Goal: Transaction & Acquisition: Purchase product/service

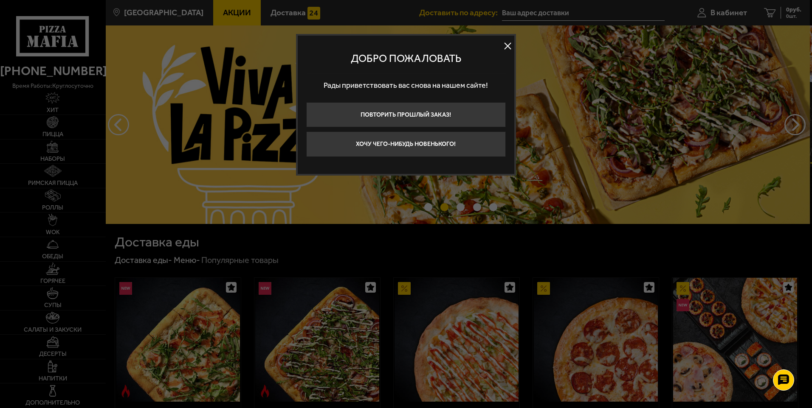
click at [507, 45] on button at bounding box center [507, 46] width 13 height 13
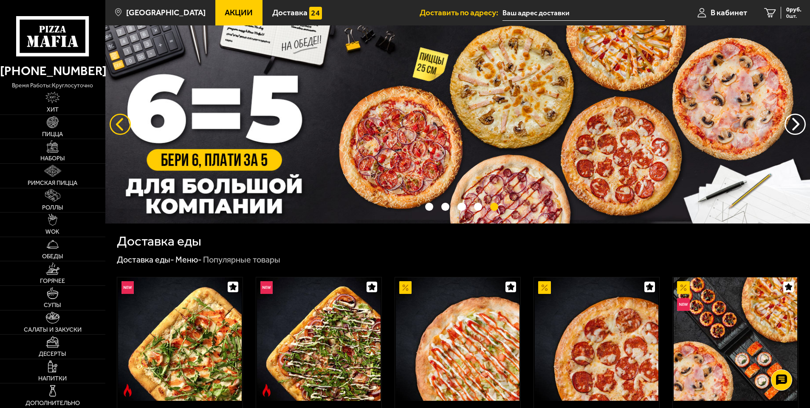
click at [111, 124] on button "следующий" at bounding box center [120, 124] width 21 height 21
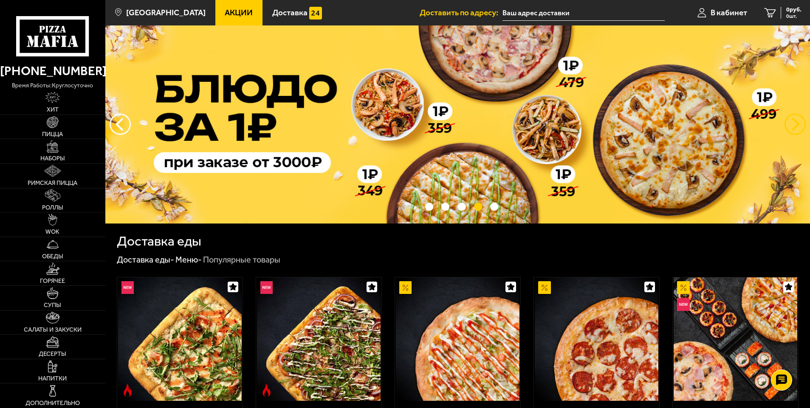
click at [796, 128] on button "предыдущий" at bounding box center [794, 124] width 21 height 21
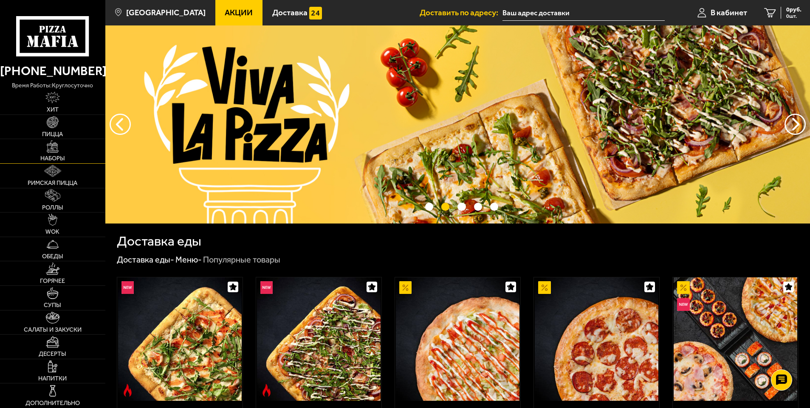
click at [48, 159] on span "Наборы" at bounding box center [52, 159] width 25 height 6
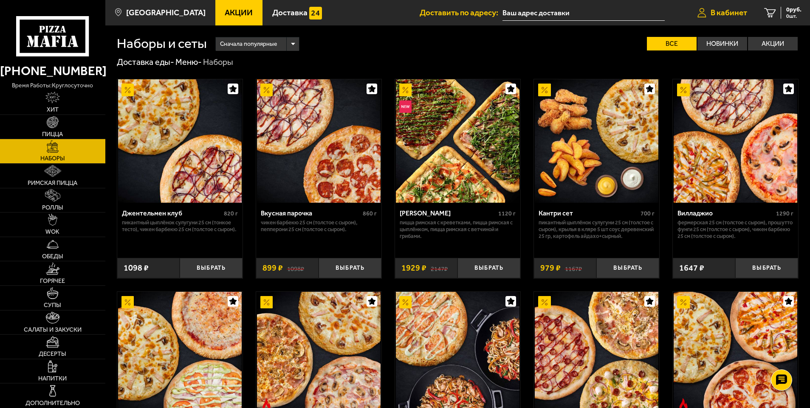
click at [715, 14] on span "В кабинет" at bounding box center [728, 12] width 37 height 8
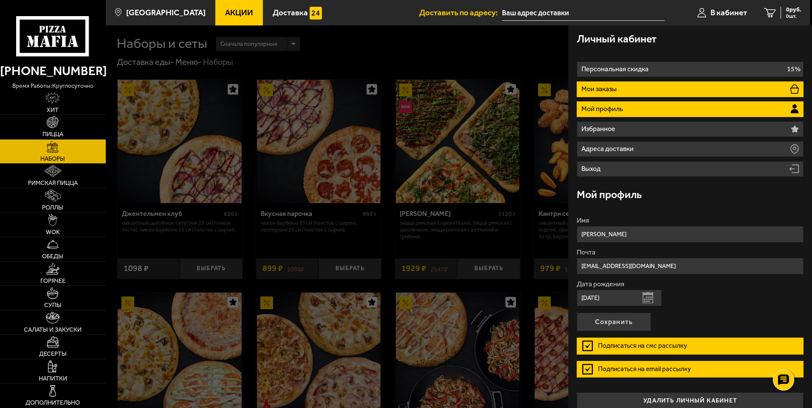
click at [673, 91] on li "Мои заказы" at bounding box center [690, 90] width 227 height 16
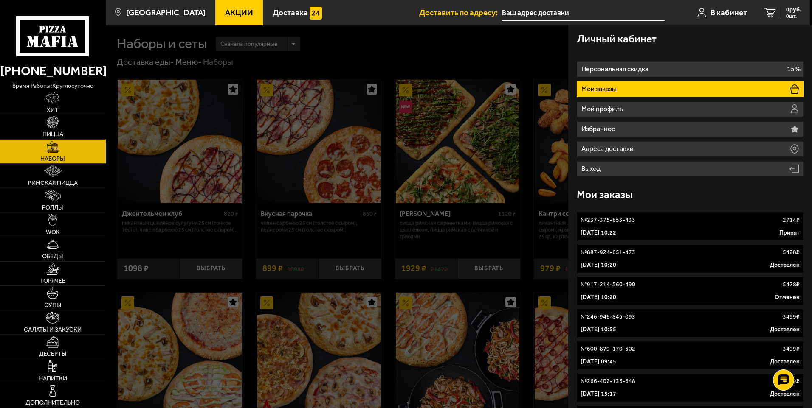
click at [686, 225] on link "№ 237-375-853-433 2714 ₽ [DATE] 10:22 Принят" at bounding box center [690, 226] width 227 height 29
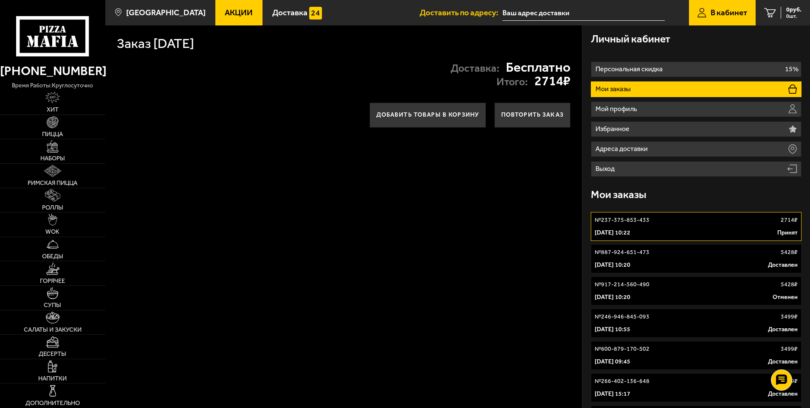
click at [676, 231] on div "[DATE] 10:22 Принят" at bounding box center [695, 233] width 203 height 8
click at [524, 118] on button "Повторить заказ" at bounding box center [532, 115] width 76 height 25
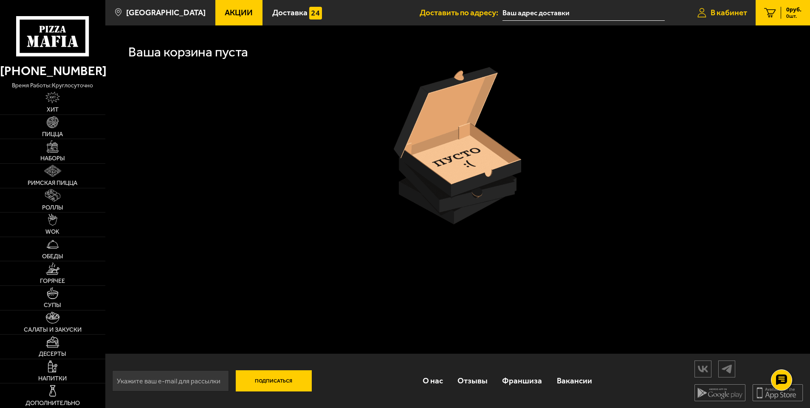
click at [717, 14] on span "В кабинет" at bounding box center [728, 12] width 37 height 8
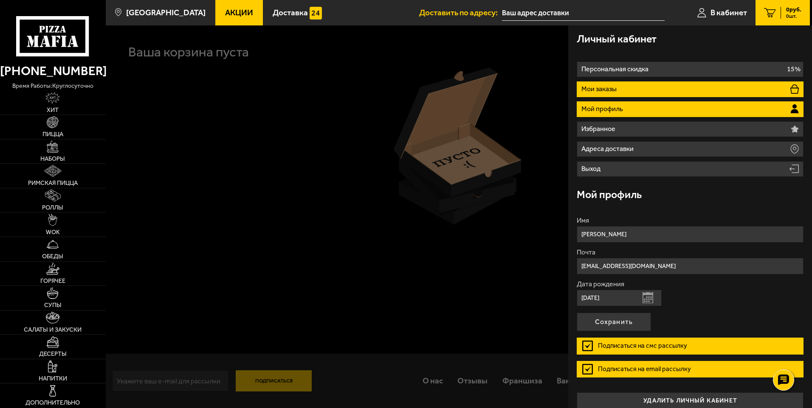
click at [645, 91] on li "Мои заказы" at bounding box center [690, 90] width 227 height 16
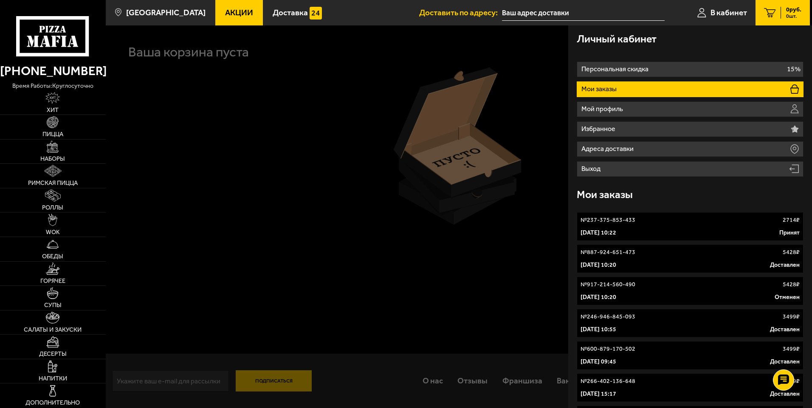
click at [616, 229] on p "[DATE] 10:22" at bounding box center [598, 233] width 36 height 8
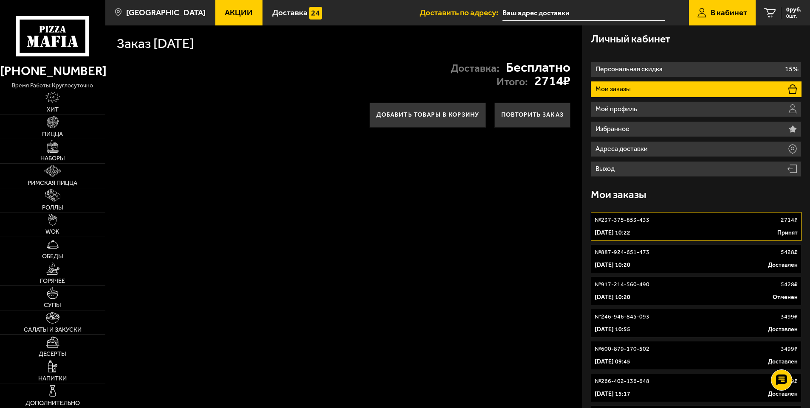
click at [630, 229] on p "[DATE] 10:22" at bounding box center [612, 233] width 36 height 8
click at [630, 262] on p "[DATE] 10:20" at bounding box center [612, 265] width 36 height 8
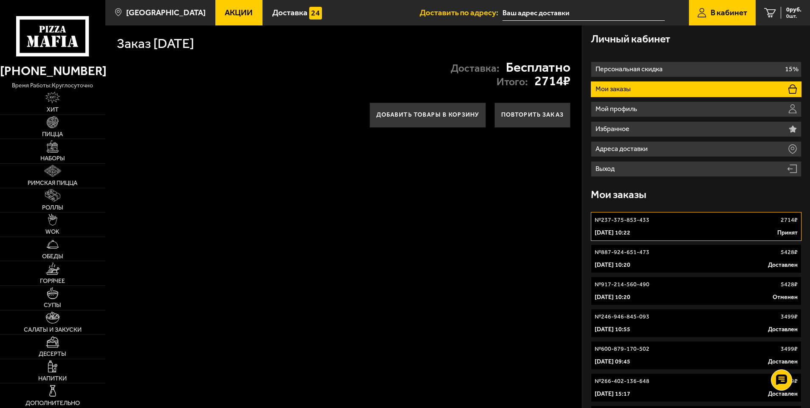
click at [630, 262] on p "[DATE] 10:20" at bounding box center [612, 265] width 36 height 8
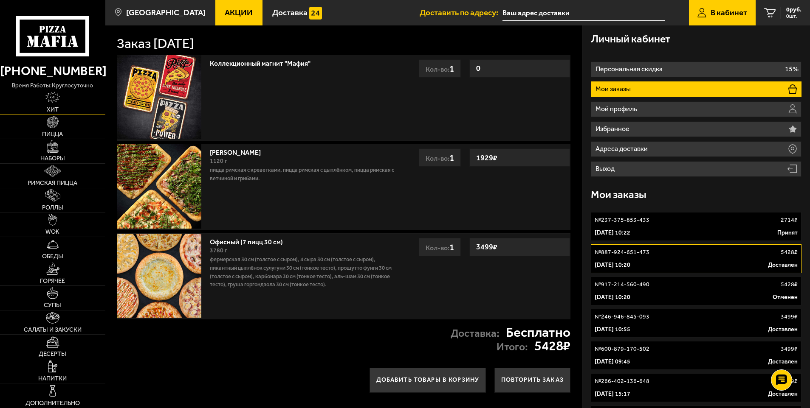
click at [55, 98] on img at bounding box center [52, 98] width 14 height 12
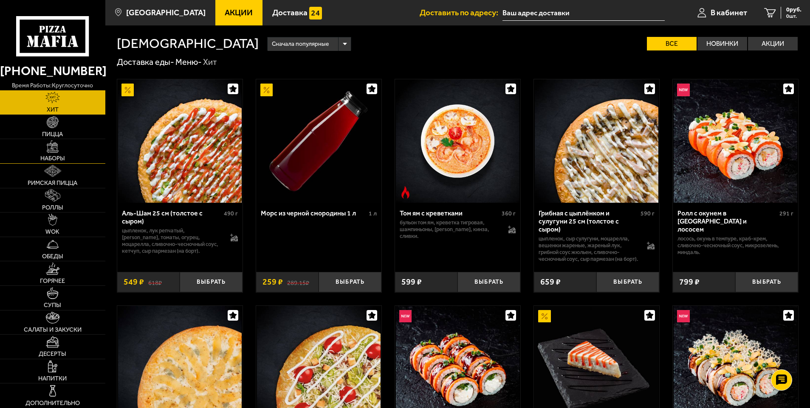
click at [53, 150] on img at bounding box center [53, 147] width 12 height 12
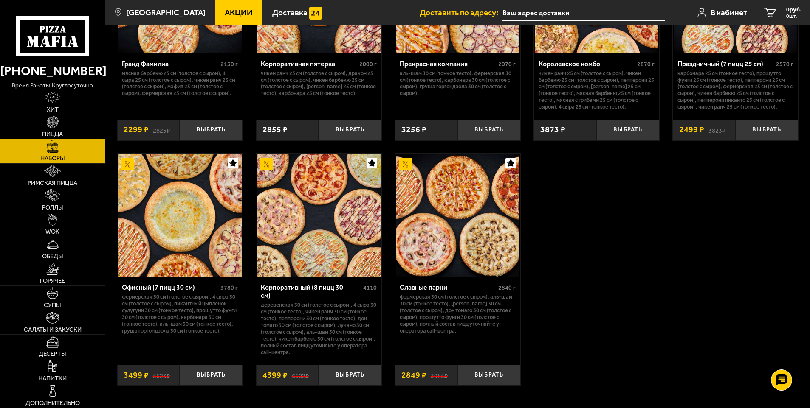
scroll to position [1274, 0]
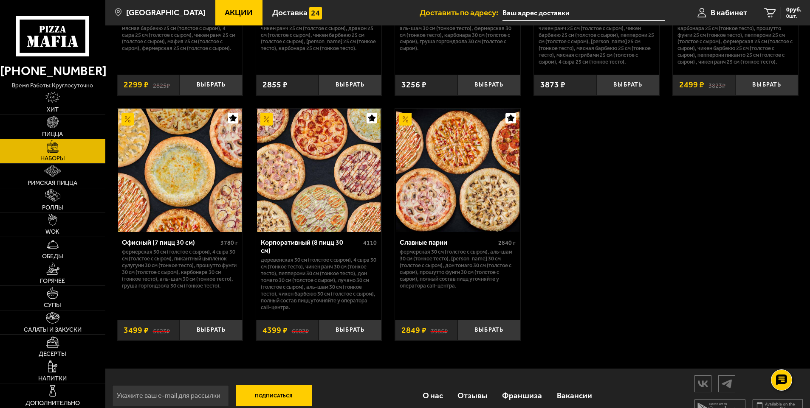
click at [177, 230] on img at bounding box center [180, 171] width 124 height 124
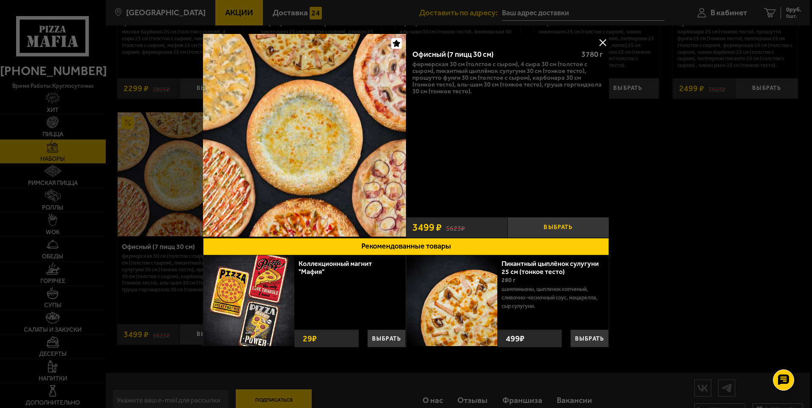
click at [562, 231] on button "Выбрать" at bounding box center [557, 227] width 101 height 21
click at [602, 44] on button at bounding box center [602, 42] width 13 height 13
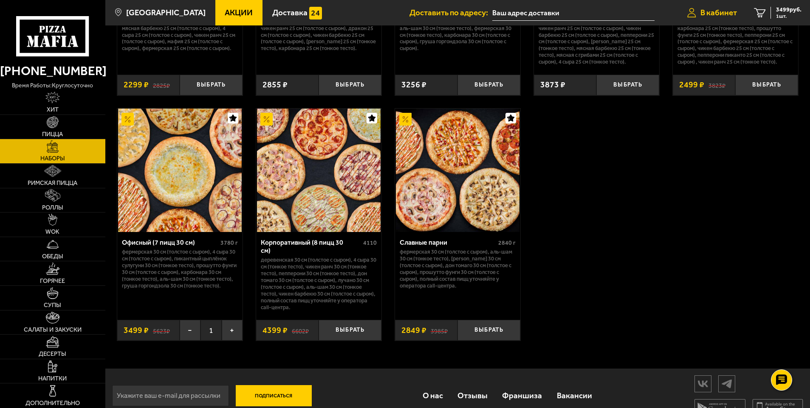
click at [731, 6] on link "В кабинет" at bounding box center [711, 12] width 67 height 25
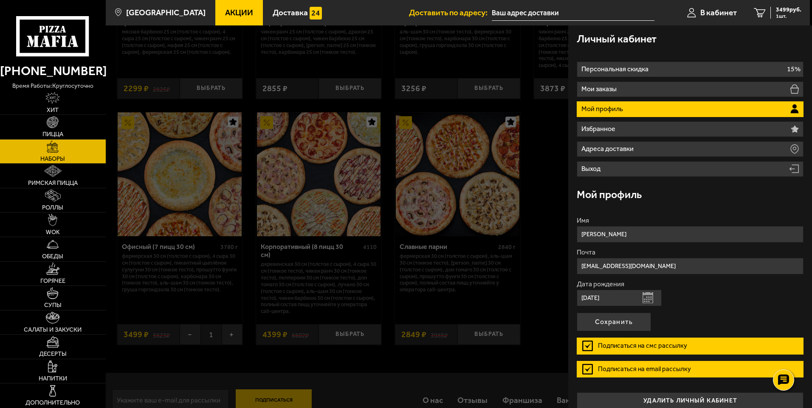
click at [528, 359] on div at bounding box center [512, 229] width 812 height 408
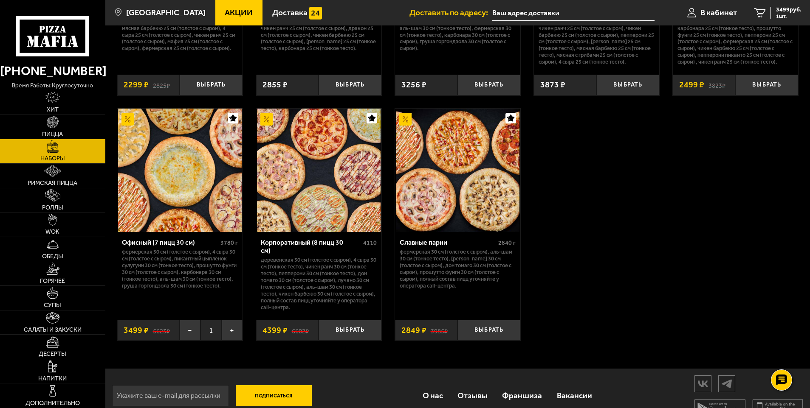
click at [206, 258] on p "Фермерская 30 см (толстое с сыром), 4 сыра 30 см (толстое с сыром), Пикантный ц…" at bounding box center [180, 269] width 116 height 40
click at [203, 232] on img at bounding box center [180, 171] width 124 height 124
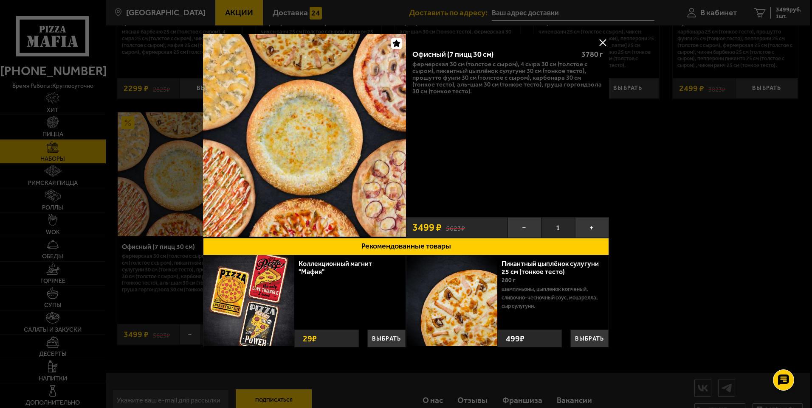
click at [381, 146] on img at bounding box center [304, 135] width 203 height 203
click at [600, 44] on button at bounding box center [602, 42] width 13 height 13
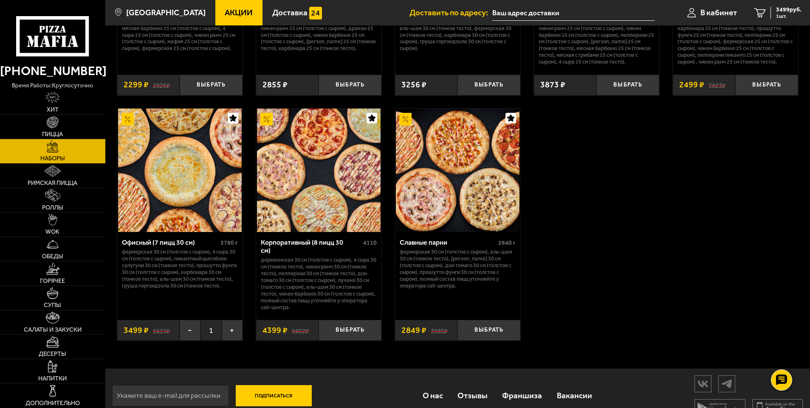
click at [176, 232] on img at bounding box center [180, 171] width 124 height 124
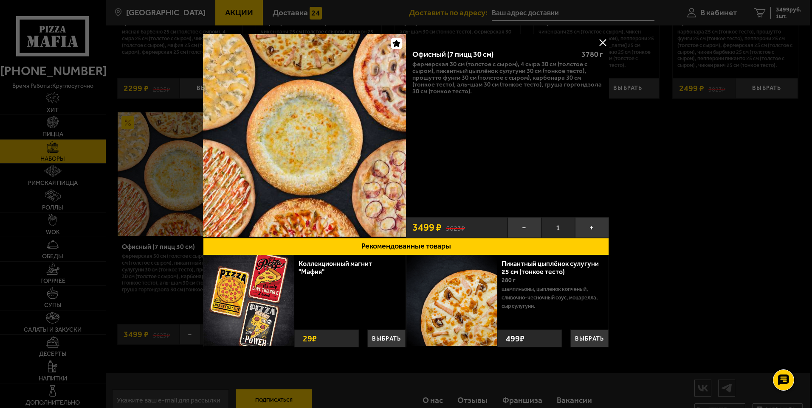
click at [602, 45] on button at bounding box center [602, 42] width 13 height 13
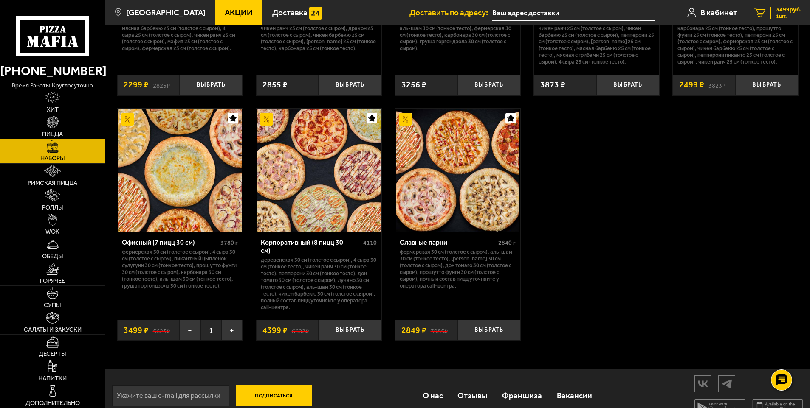
click at [791, 13] on div "3499 руб. 1 шт." at bounding box center [785, 13] width 31 height 12
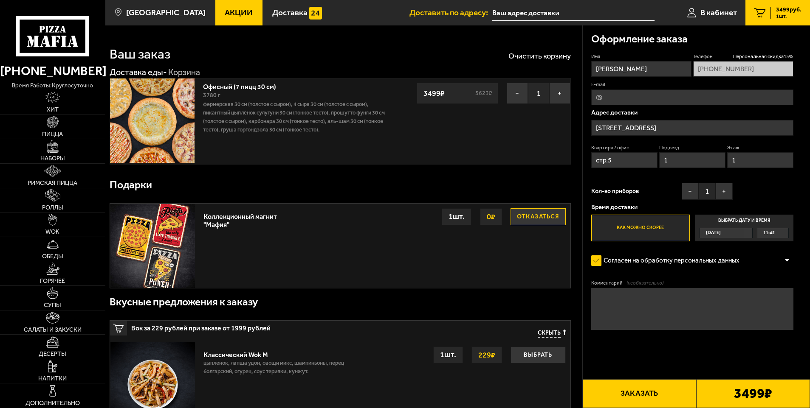
scroll to position [42, 0]
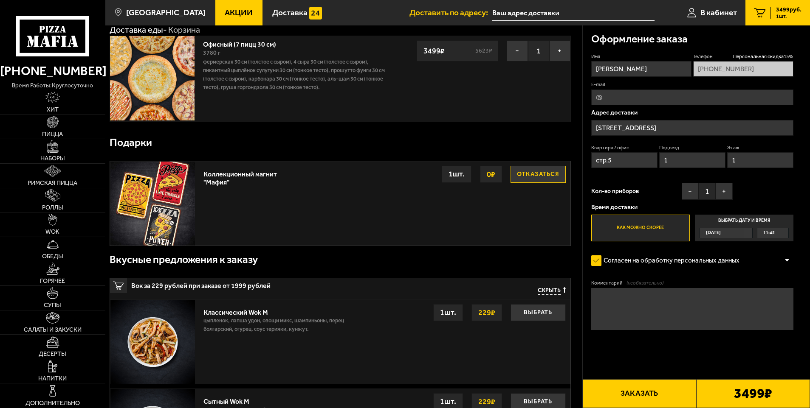
click at [533, 175] on button "Отказаться" at bounding box center [537, 174] width 55 height 17
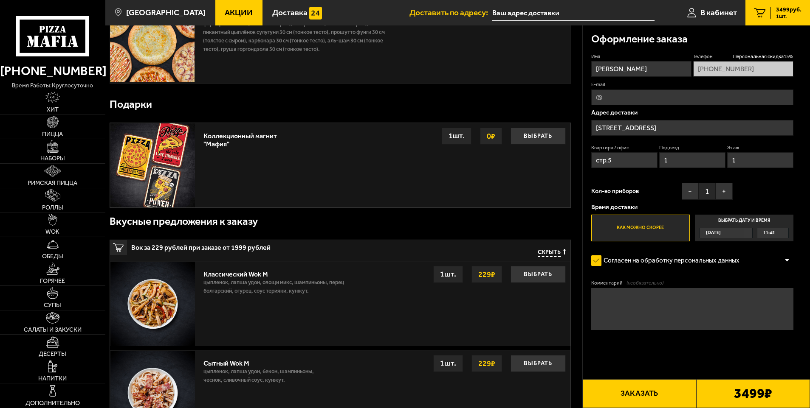
scroll to position [0, 0]
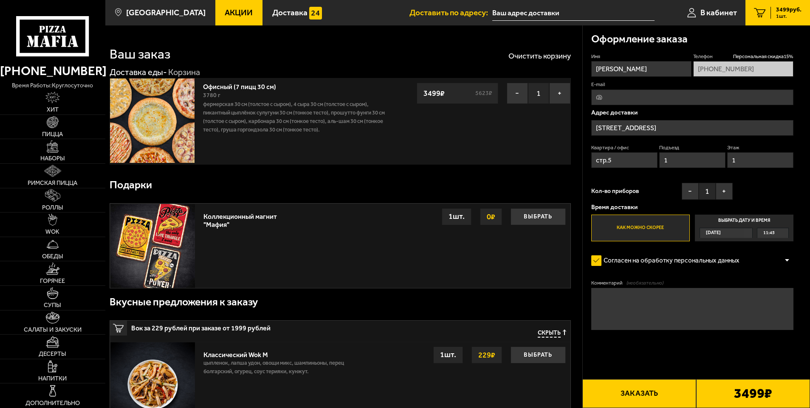
click at [630, 397] on button "Заказать" at bounding box center [639, 394] width 114 height 29
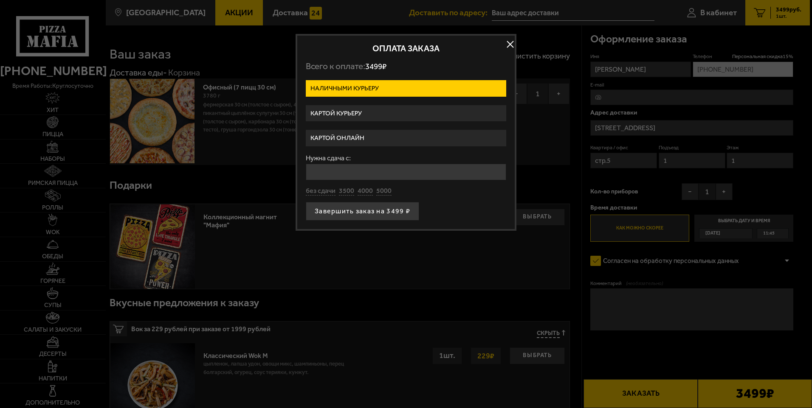
click at [370, 109] on label "Картой курьеру" at bounding box center [406, 113] width 200 height 17
click at [0, 0] on input "Картой курьеру" at bounding box center [0, 0] width 0 height 0
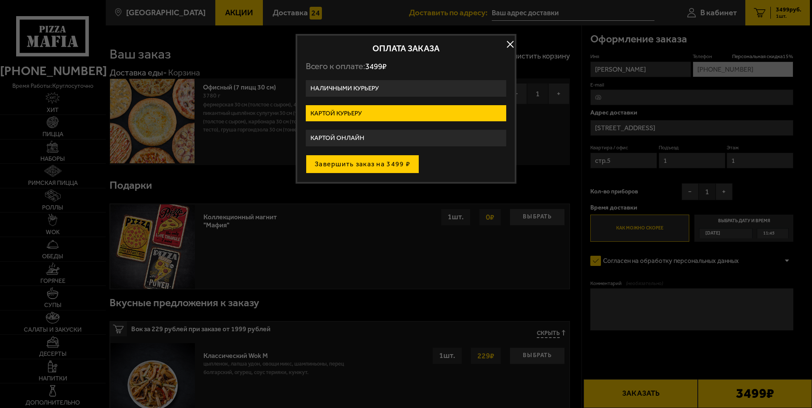
click at [363, 167] on button "Завершить заказ на 3499 ₽" at bounding box center [362, 164] width 113 height 19
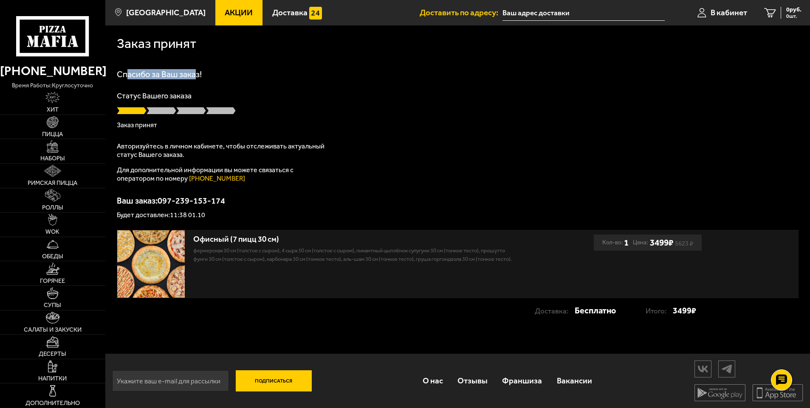
drag, startPoint x: 172, startPoint y: 72, endPoint x: 217, endPoint y: 73, distance: 45.0
click at [217, 73] on h1 "Спасибо за Ваш заказ!" at bounding box center [457, 74] width 681 height 8
click at [344, 93] on p "Статус Вашего заказа" at bounding box center [457, 96] width 681 height 8
